Goal: Information Seeking & Learning: Check status

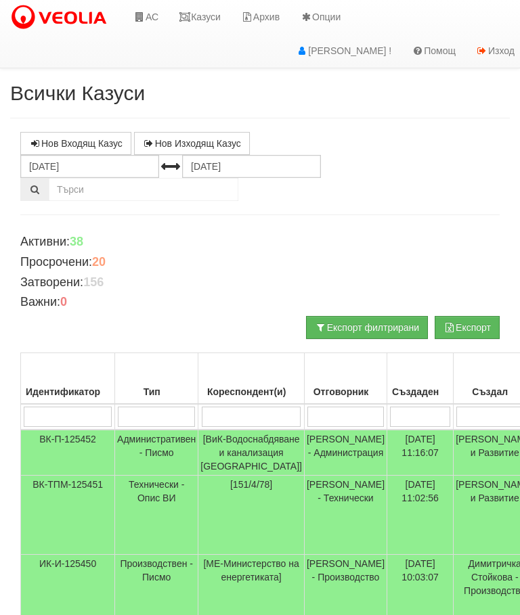
click at [212, 26] on link "Казуси" at bounding box center [200, 17] width 62 height 34
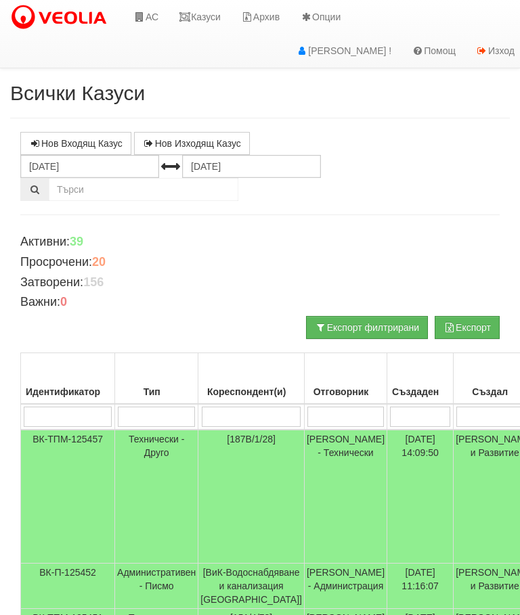
click at [197, 13] on link "Казуси" at bounding box center [200, 17] width 62 height 34
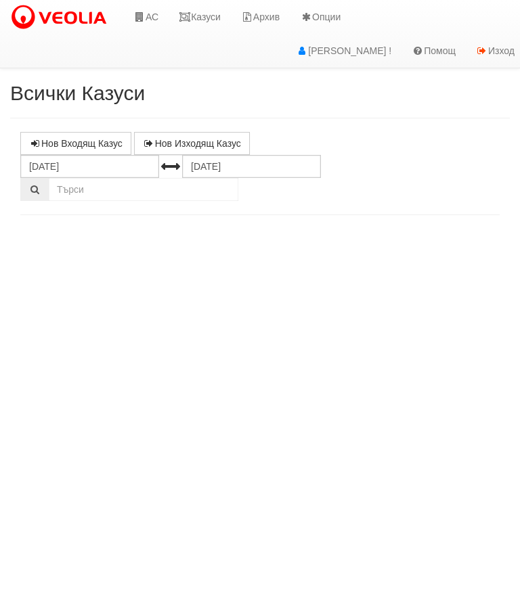
select select "10"
select select "1"
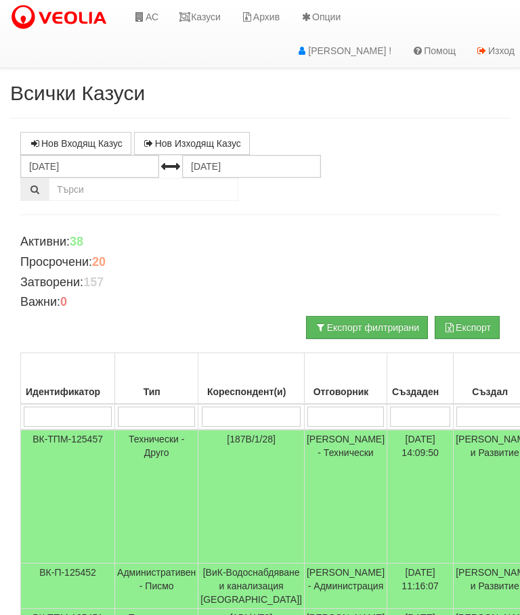
click at [213, 16] on link "Казуси" at bounding box center [200, 17] width 62 height 34
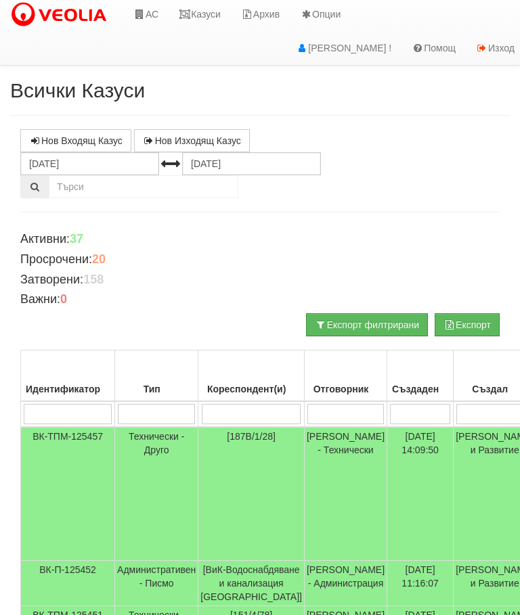
scroll to position [3, 0]
click at [202, 15] on link "Казуси" at bounding box center [200, 14] width 62 height 34
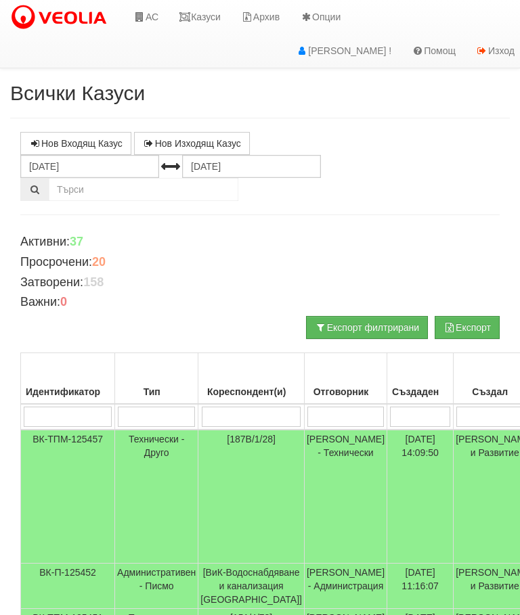
click at [205, 14] on link "Казуси" at bounding box center [200, 17] width 62 height 34
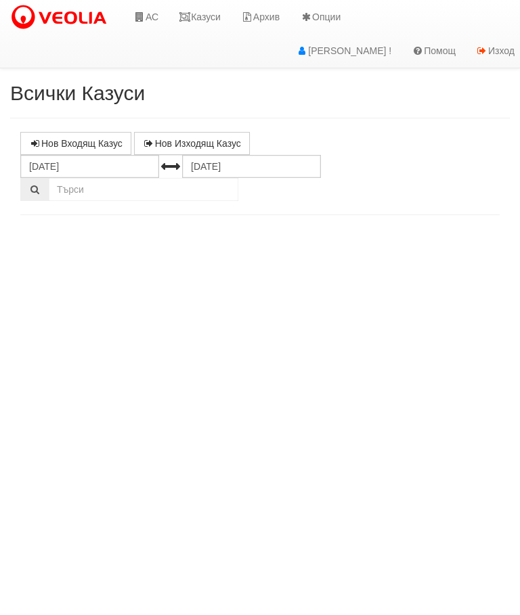
select select "10"
select select "1"
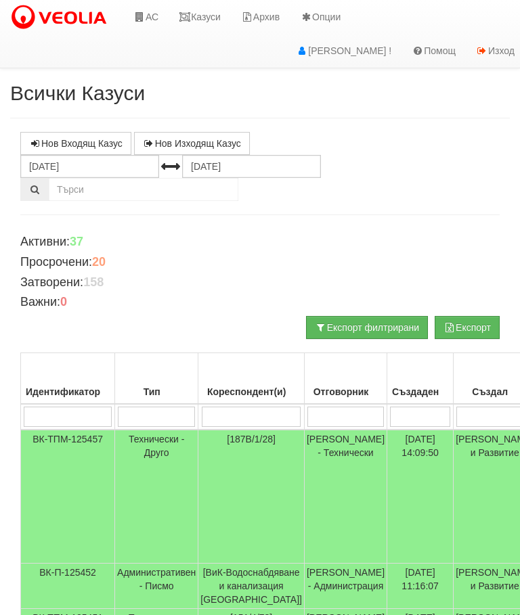
click at [210, 8] on link "Казуси" at bounding box center [200, 17] width 62 height 34
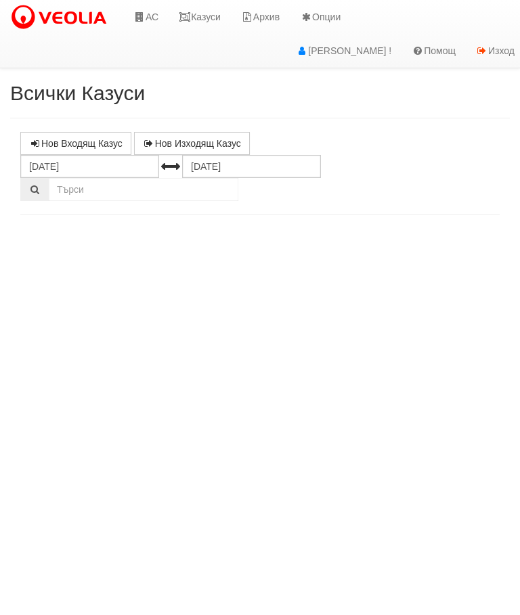
select select "10"
select select "1"
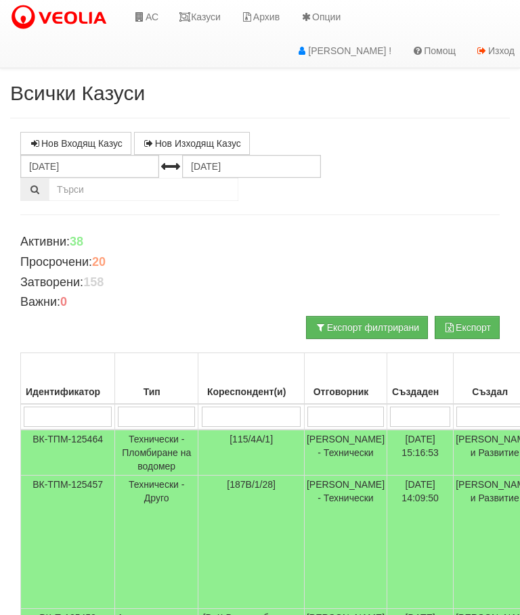
click at [157, 454] on td "Технически - Пломбиране на водомер" at bounding box center [156, 453] width 83 height 46
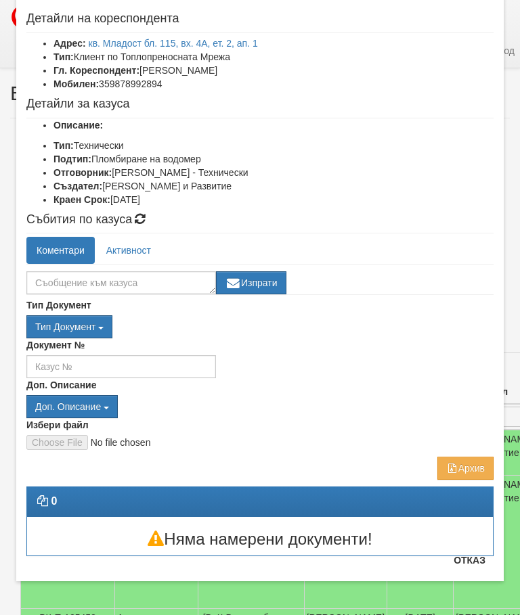
scroll to position [64, 0]
click at [467, 557] on button "Отказ" at bounding box center [469, 561] width 48 height 22
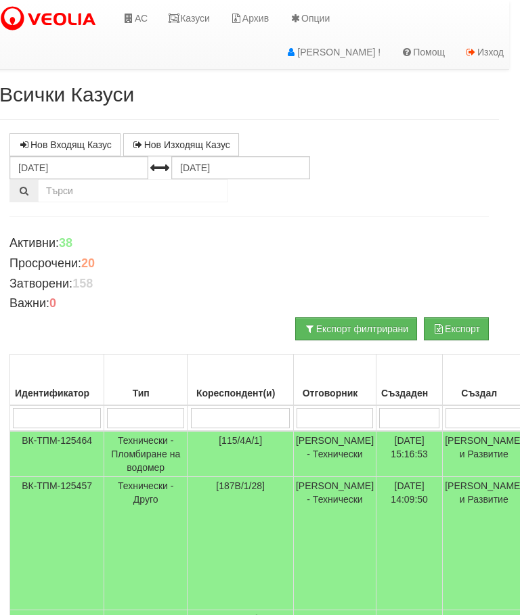
scroll to position [0, 12]
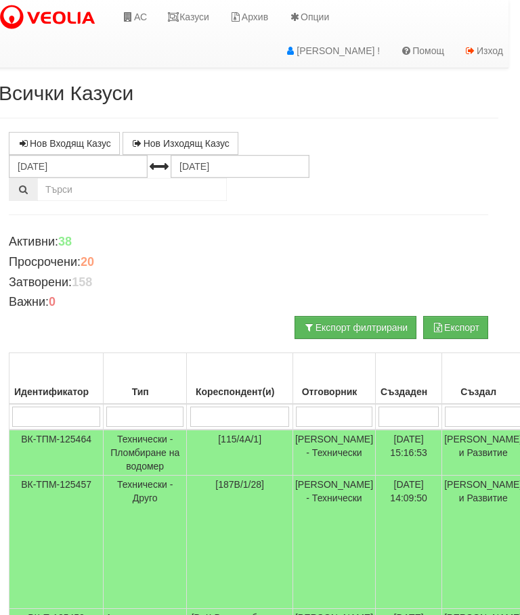
click at [184, 16] on link "Казуси" at bounding box center [188, 17] width 62 height 34
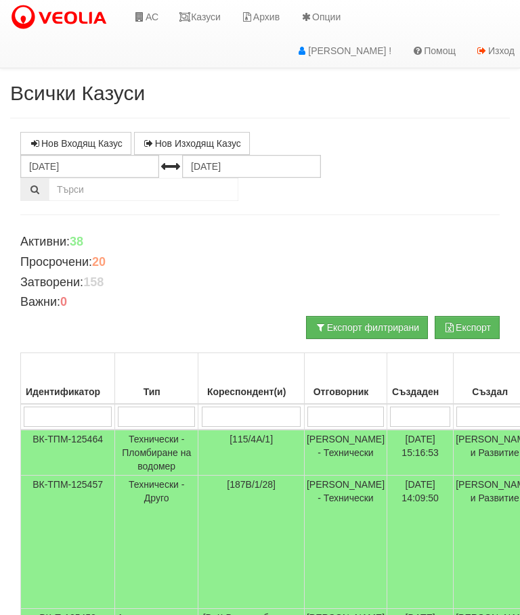
click at [200, 13] on link "Казуси" at bounding box center [200, 17] width 62 height 34
click at [210, 9] on link "Казуси" at bounding box center [200, 17] width 62 height 34
click at [242, 420] on input "search" at bounding box center [252, 417] width 100 height 20
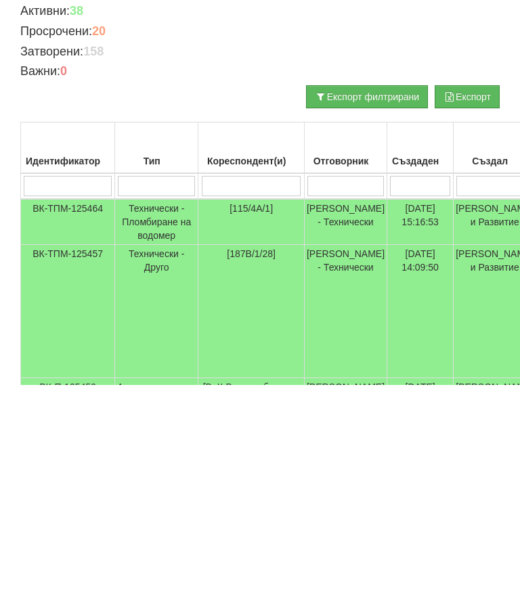
type input "2"
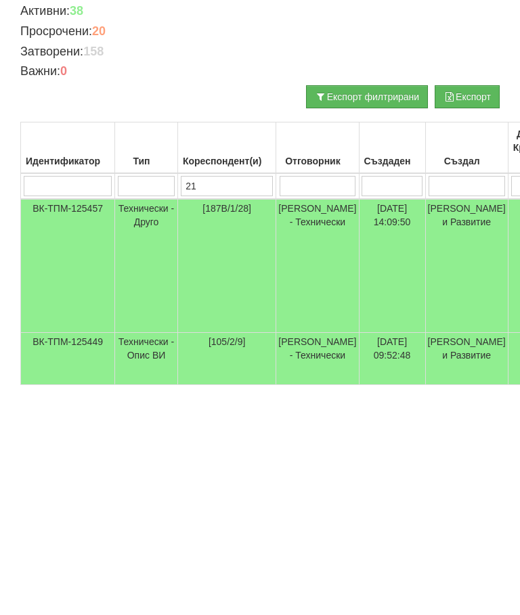
type input "215"
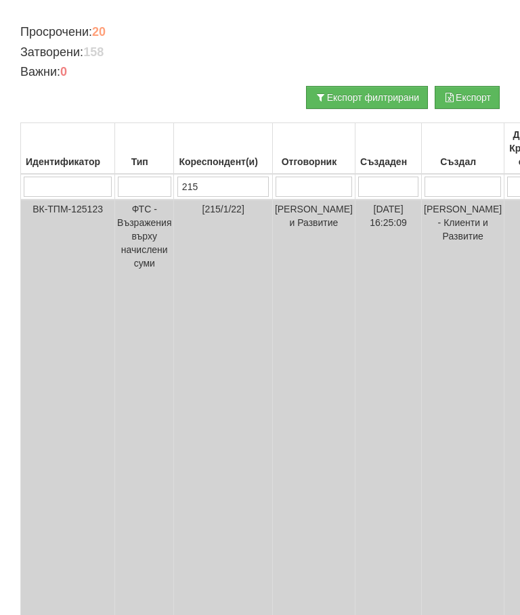
scroll to position [203, 0]
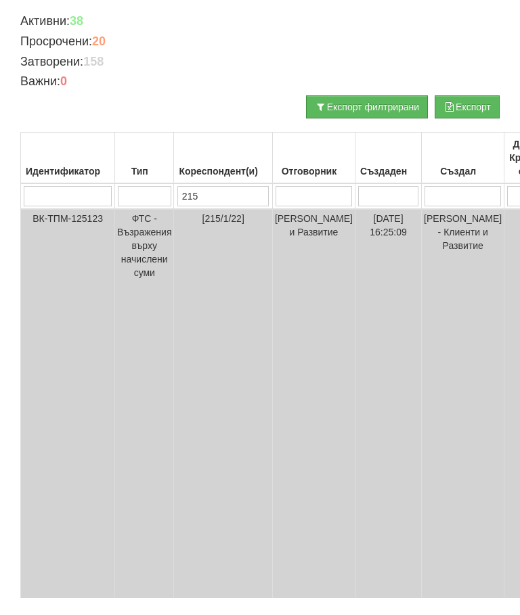
type input "215/"
type input "215/3"
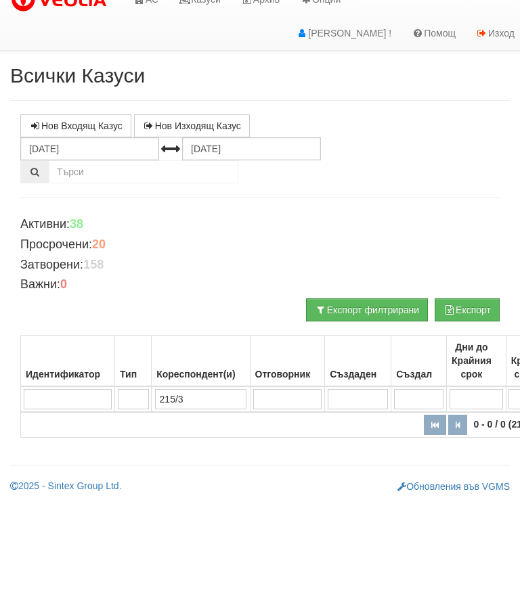
scroll to position [0, 0]
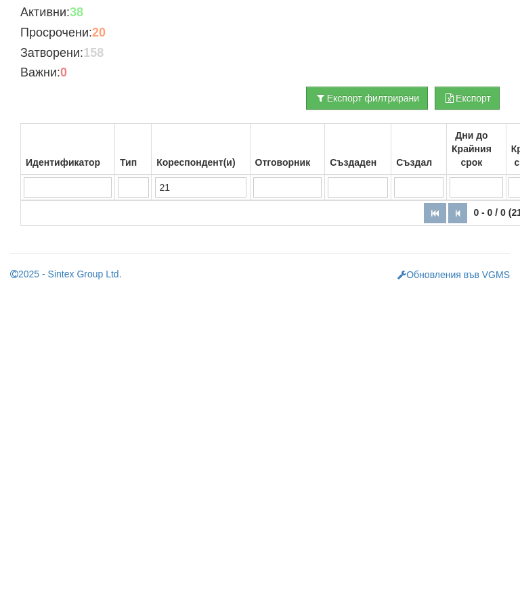
type input "2"
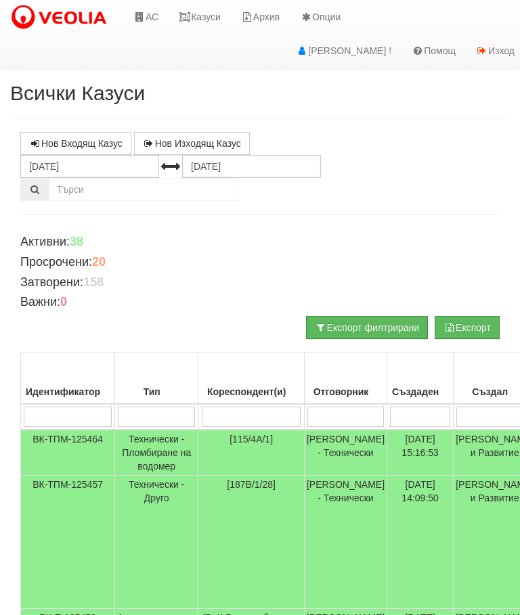
click at [202, 9] on link "Казуси" at bounding box center [200, 17] width 62 height 34
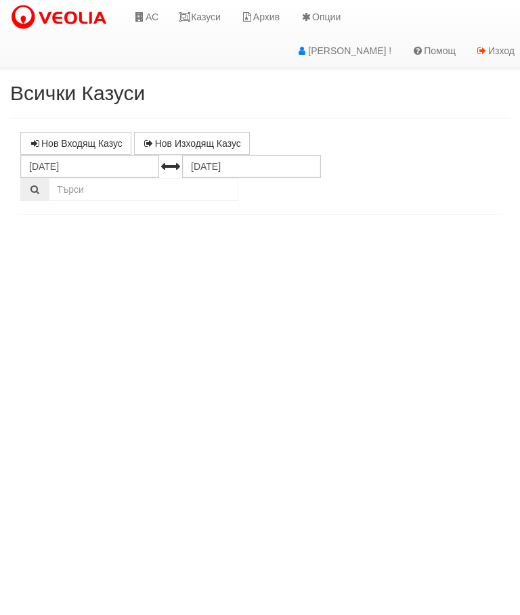
select select "10"
select select "1"
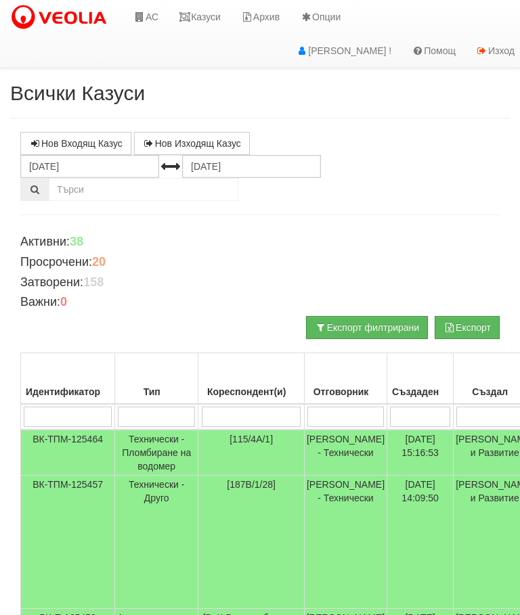
click at [226, 417] on input "search" at bounding box center [252, 417] width 100 height 20
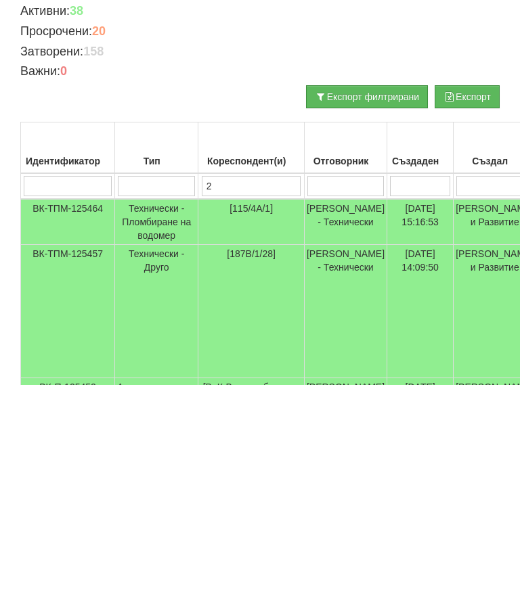
type input "22"
type input "2"
type input "229"
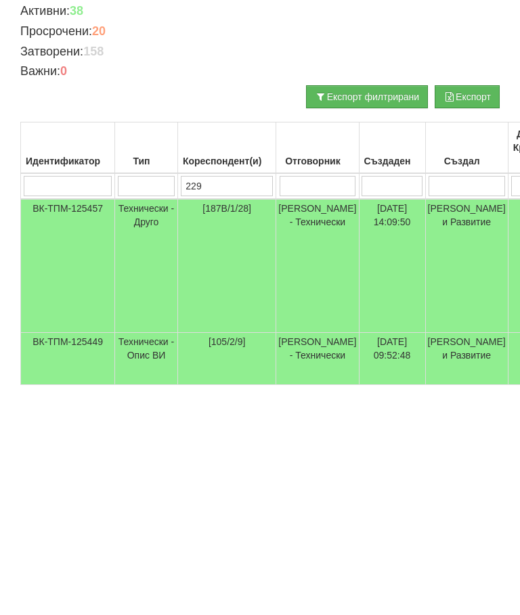
type input "229"
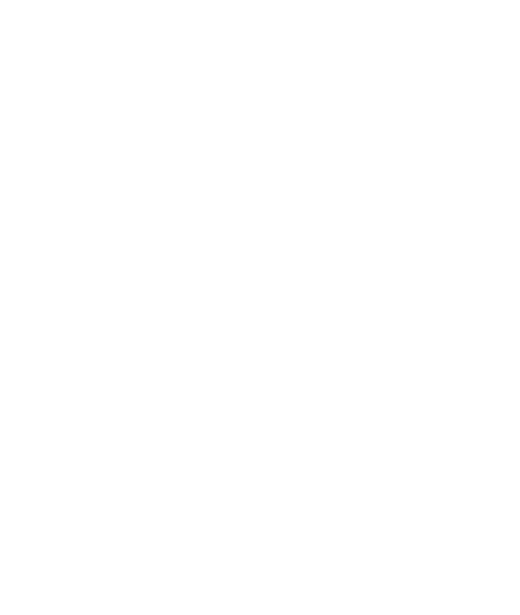
scroll to position [18, 529]
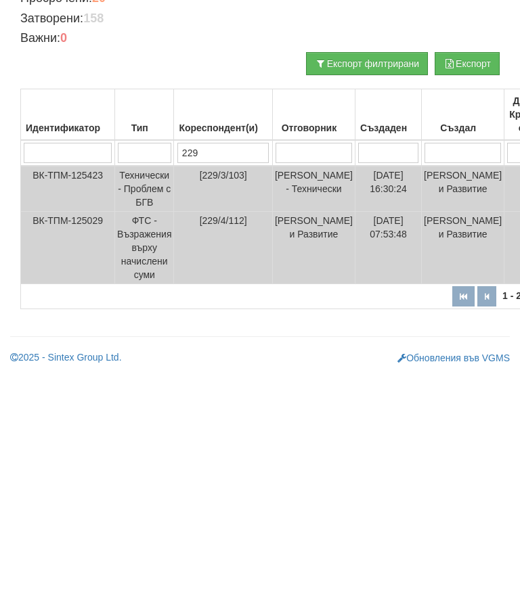
type input "229"
click at [144, 412] on td "Технически - Проблем с БГВ" at bounding box center [144, 435] width 59 height 46
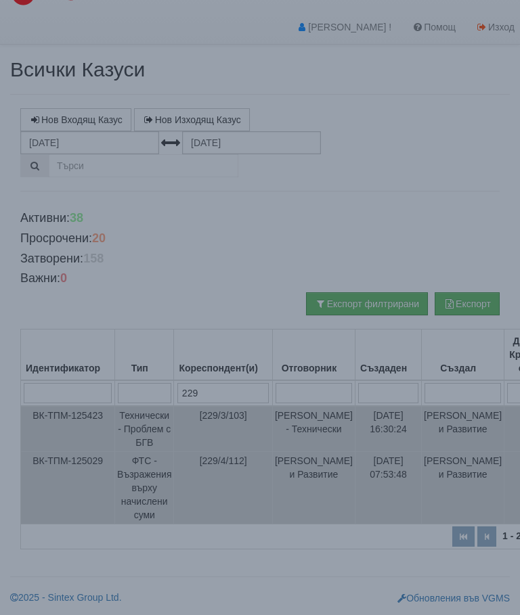
select select "10"
select select "1"
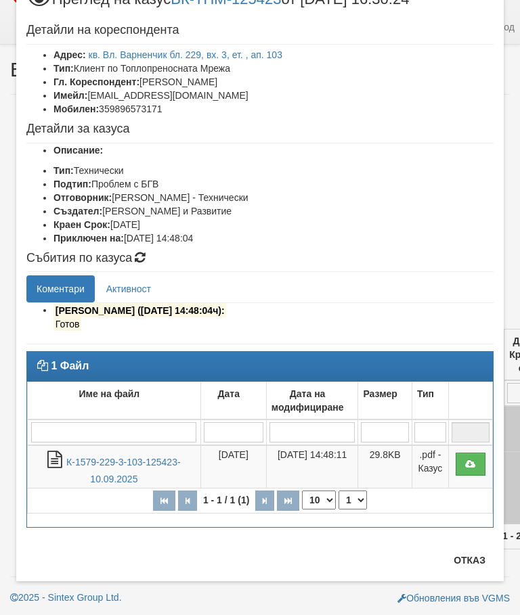
scroll to position [52, 0]
click at [473, 565] on button "Отказ" at bounding box center [469, 561] width 48 height 22
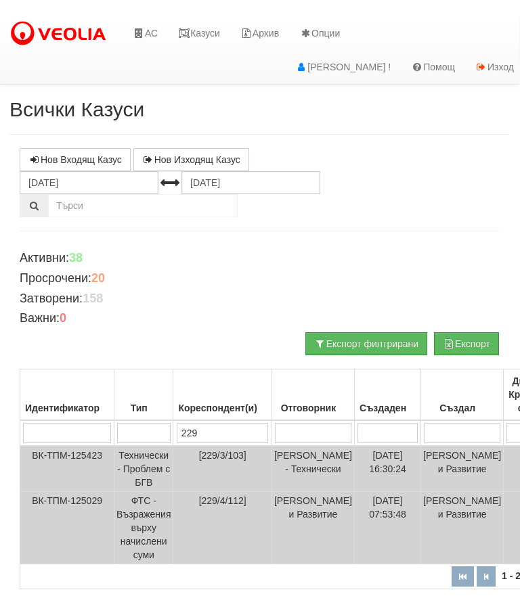
scroll to position [0, 0]
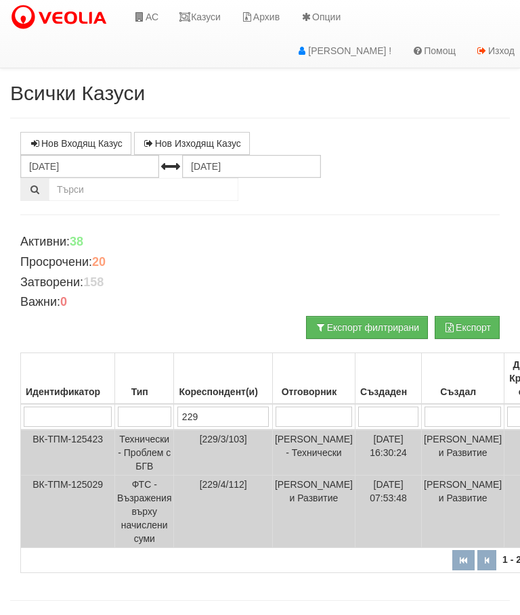
click at [205, 20] on link "Казуси" at bounding box center [200, 17] width 62 height 34
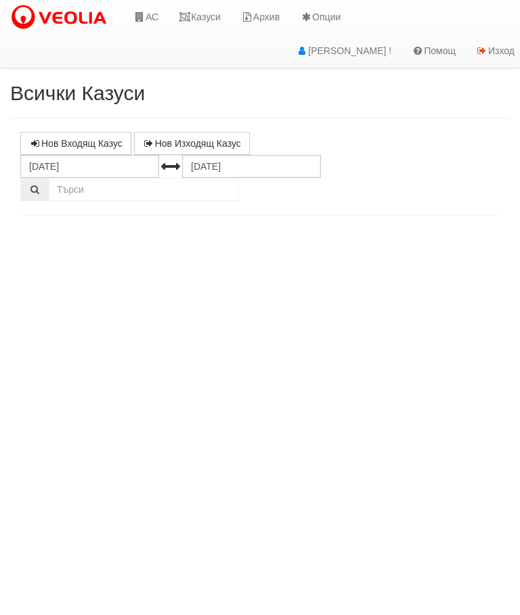
select select "10"
select select "1"
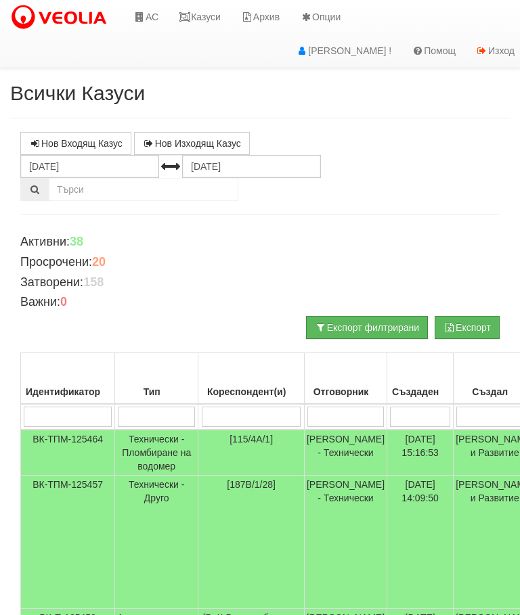
click at [207, 22] on link "Казуси" at bounding box center [200, 17] width 62 height 34
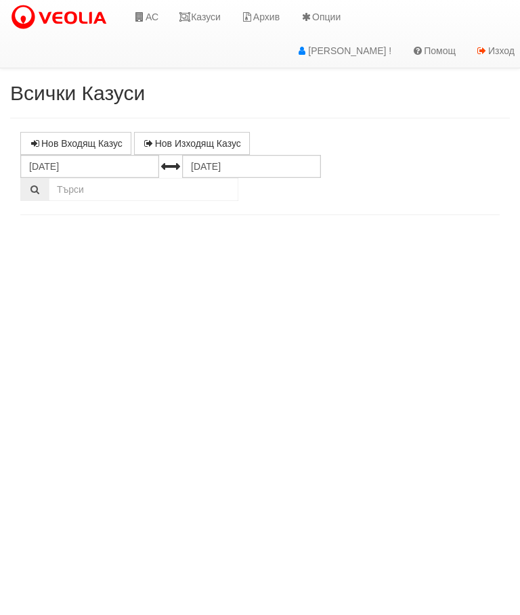
select select "10"
select select "1"
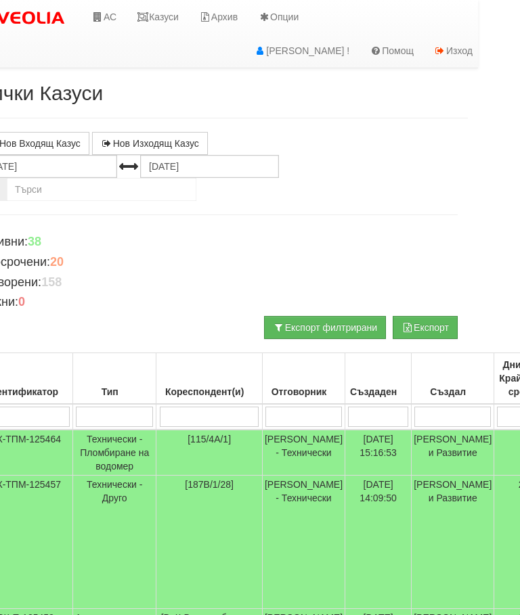
scroll to position [0, 43]
click at [161, 19] on link "Казуси" at bounding box center [157, 17] width 62 height 34
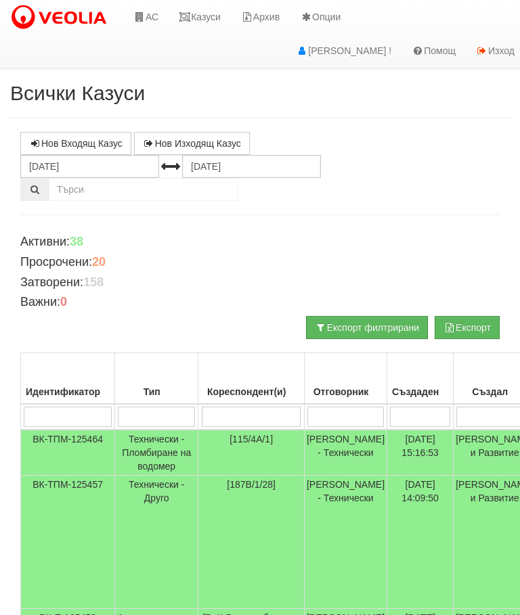
click at [198, 20] on link "Казуси" at bounding box center [200, 17] width 62 height 34
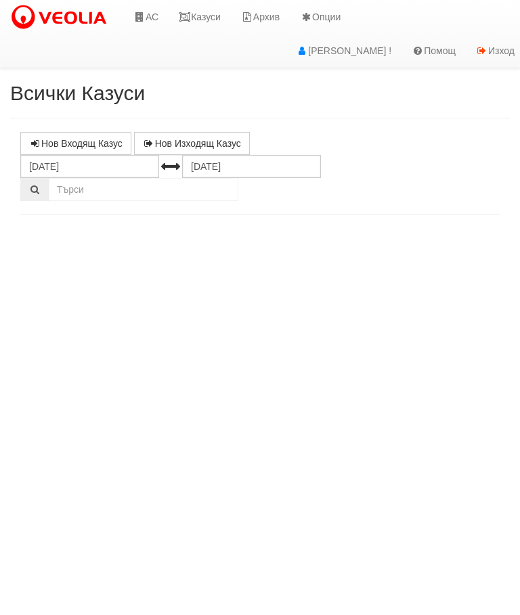
select select "10"
select select "1"
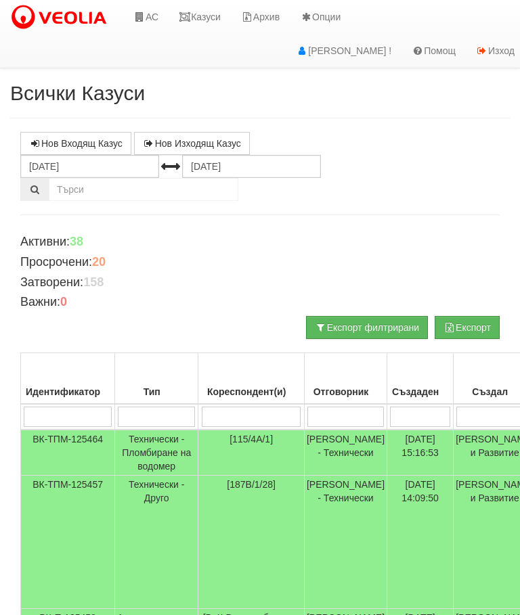
click at [198, 16] on link "Казуси" at bounding box center [200, 17] width 62 height 34
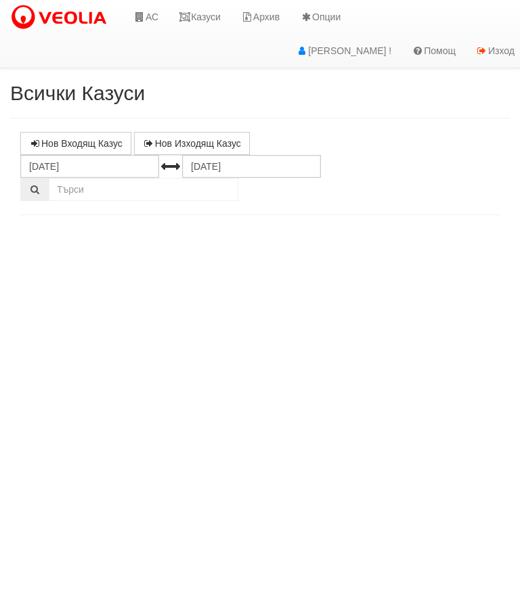
select select "10"
select select "1"
